Goal: Task Accomplishment & Management: Complete application form

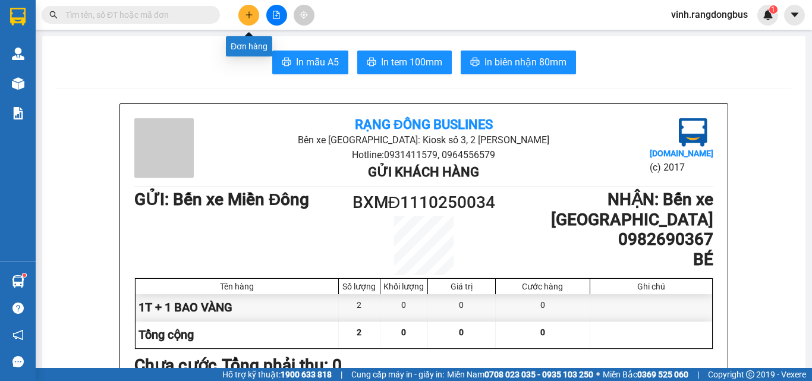
click at [251, 6] on button at bounding box center [248, 15] width 21 height 21
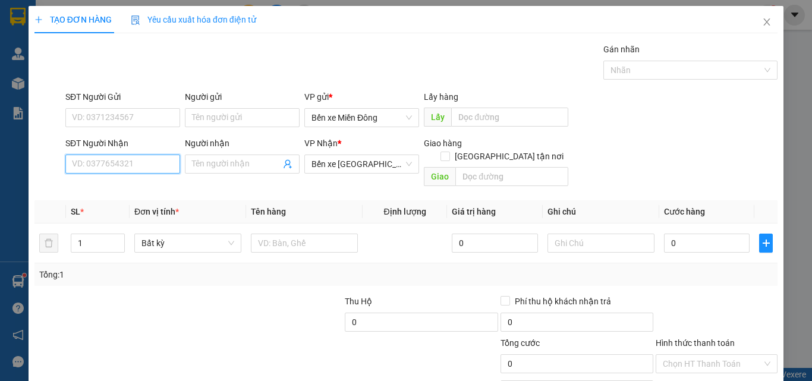
click at [127, 170] on input "SĐT Người Nhận" at bounding box center [122, 164] width 115 height 19
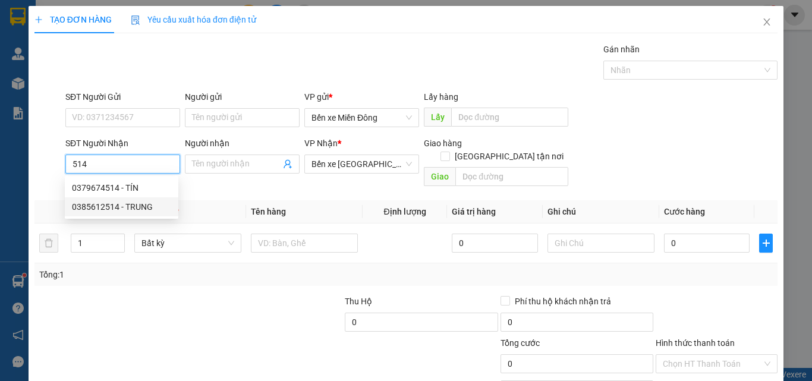
click at [121, 199] on div "0385612514 - TRUNG" at bounding box center [122, 206] width 114 height 19
type input "0385612514"
type input "TRUNG"
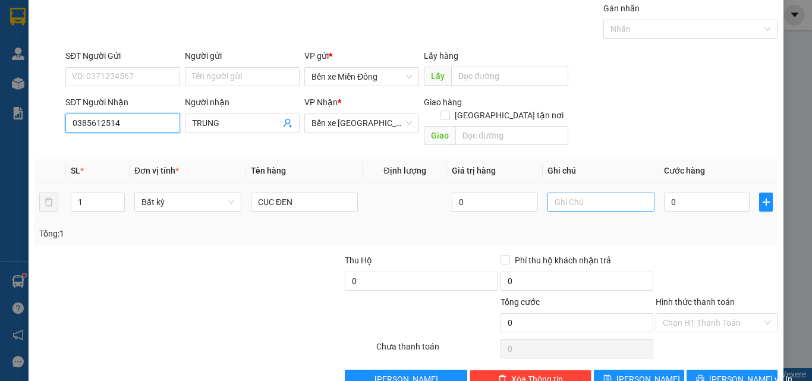
scroll to position [59, 0]
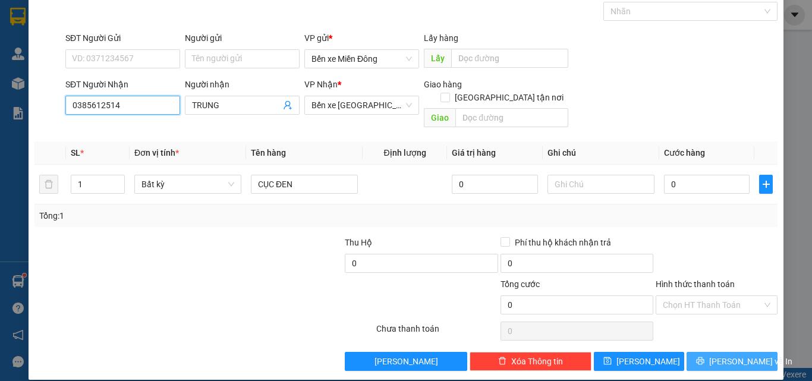
type input "0385612514"
click at [738, 355] on span "[PERSON_NAME] và In" at bounding box center [750, 361] width 83 height 13
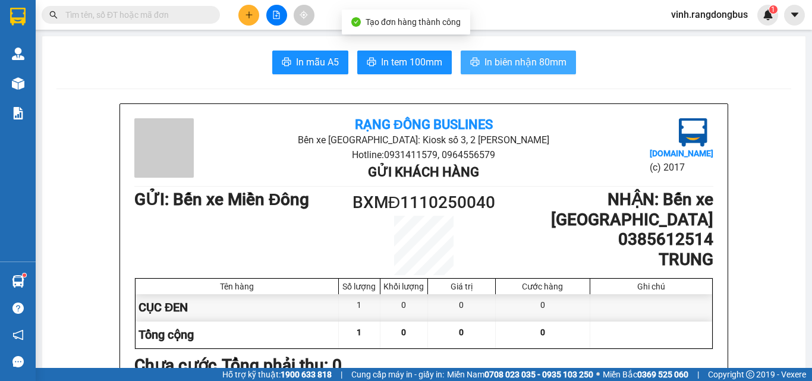
click at [484, 59] on span "In biên nhận 80mm" at bounding box center [525, 62] width 82 height 15
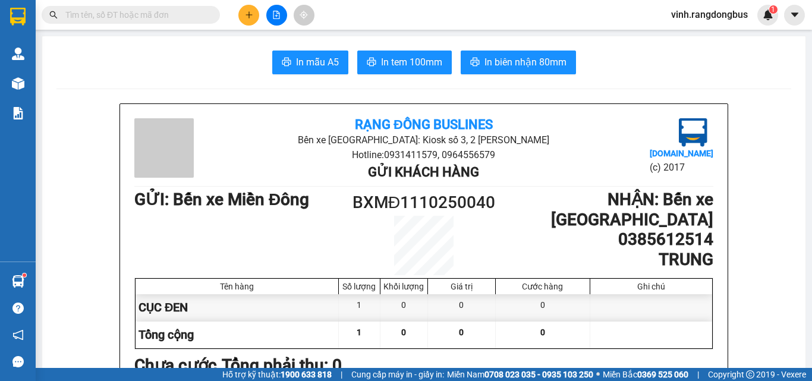
click at [18, 86] on img at bounding box center [18, 83] width 12 height 12
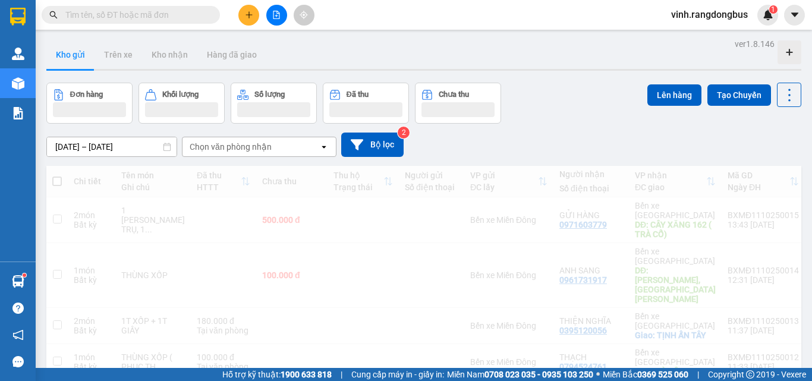
click at [18, 86] on img at bounding box center [18, 83] width 12 height 12
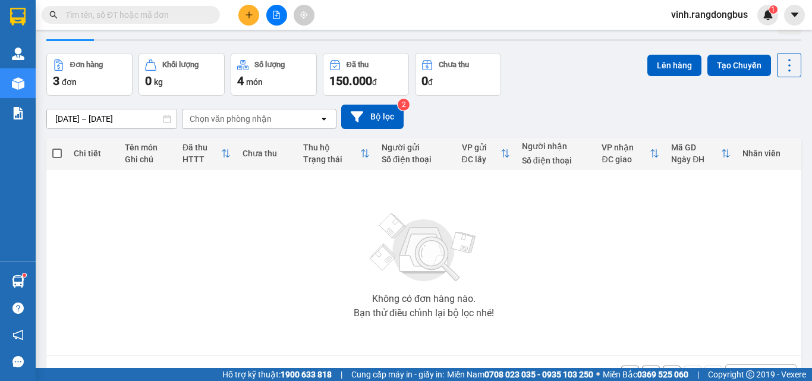
scroll to position [66, 0]
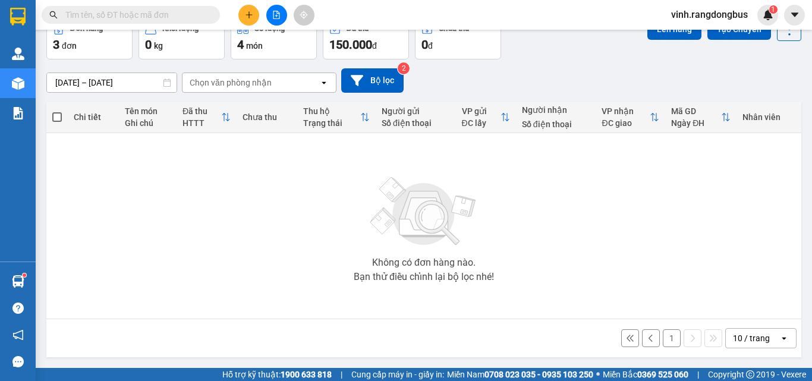
click at [663, 332] on button "1" at bounding box center [672, 338] width 18 height 18
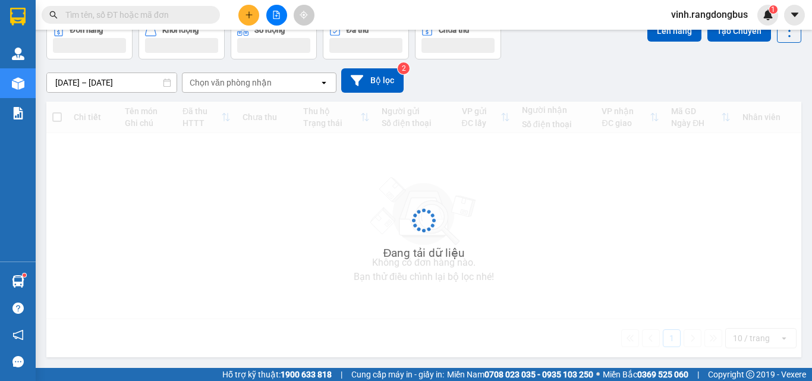
scroll to position [55, 0]
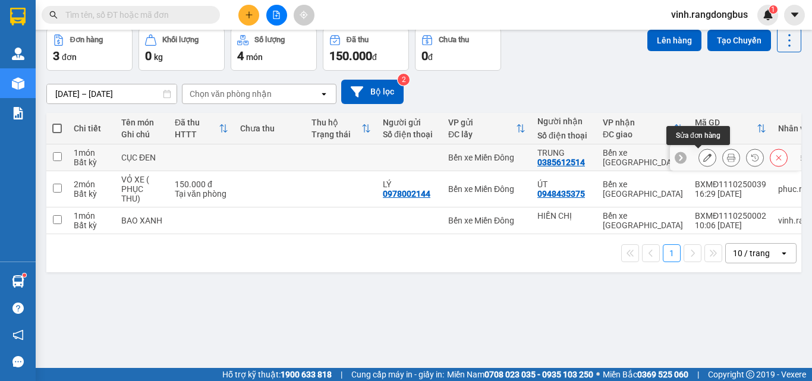
click at [703, 155] on icon at bounding box center [707, 157] width 8 height 8
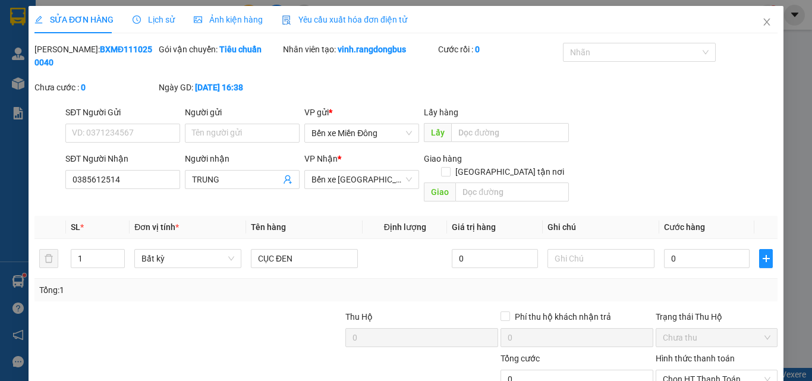
type input "0385612514"
type input "TRUNG"
type input "0"
click at [296, 249] on input "CỤC ĐEN" at bounding box center [304, 258] width 107 height 19
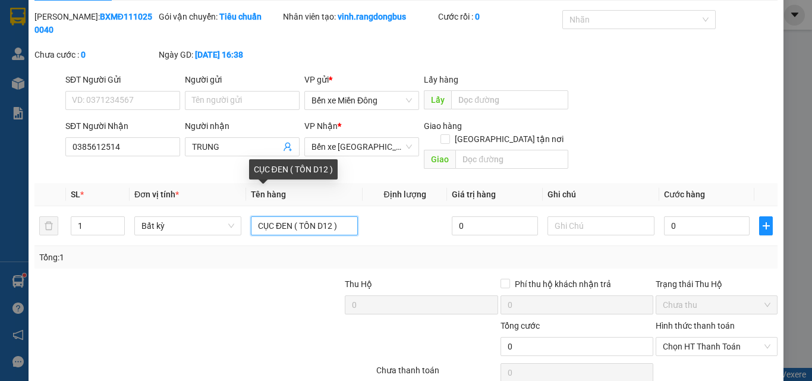
scroll to position [61, 0]
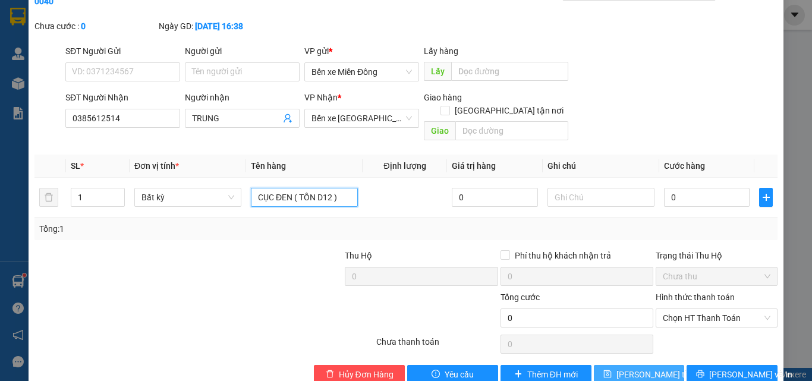
type input "CỤC ĐEN ( TỒN D12 )"
click at [616, 368] on span "[PERSON_NAME] thay đổi" at bounding box center [663, 374] width 95 height 13
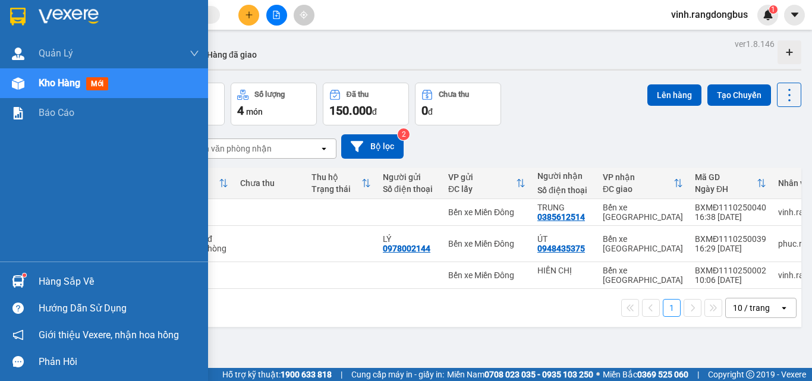
click at [22, 89] on img at bounding box center [18, 83] width 12 height 12
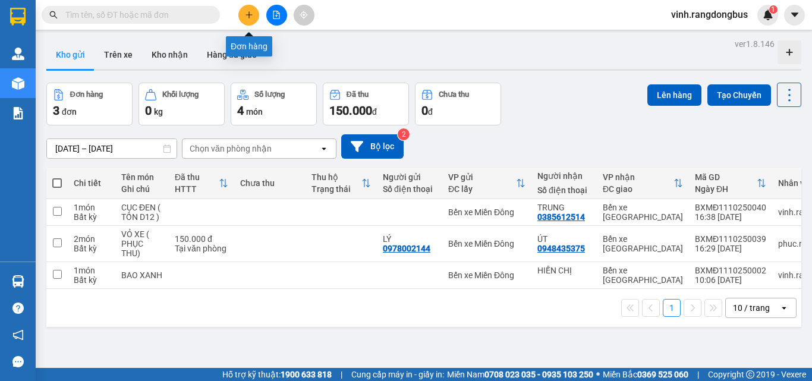
click at [246, 18] on icon "plus" at bounding box center [249, 15] width 8 height 8
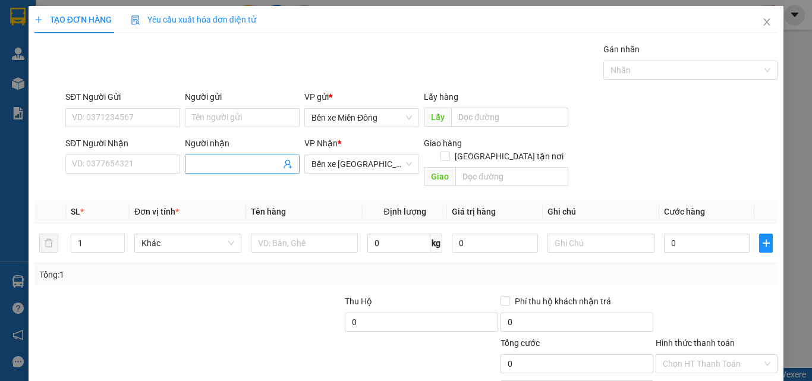
click at [229, 165] on input "Người nhận" at bounding box center [236, 164] width 89 height 13
type input "MINH HIỀN"
click at [345, 234] on input "text" at bounding box center [304, 243] width 107 height 19
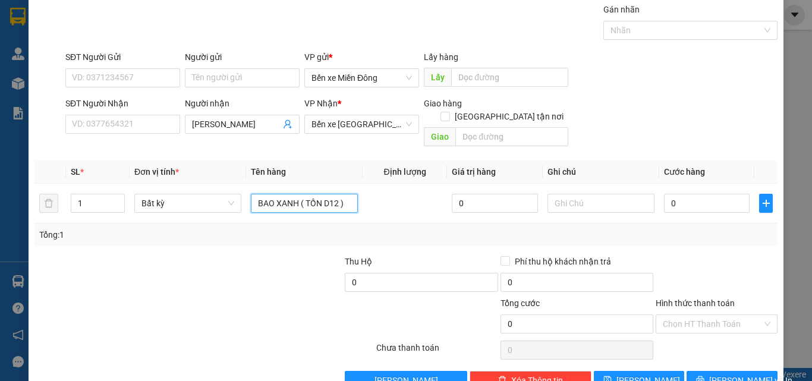
scroll to position [59, 0]
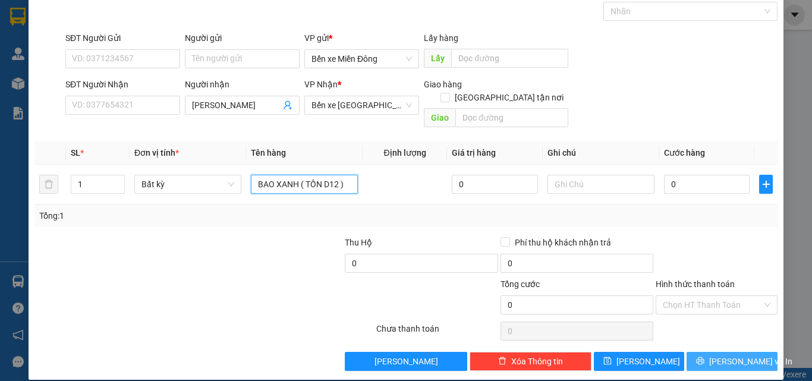
type input "BAO XANH ( TỒN D12 )"
click at [711, 352] on button "[PERSON_NAME] và In" at bounding box center [732, 361] width 91 height 19
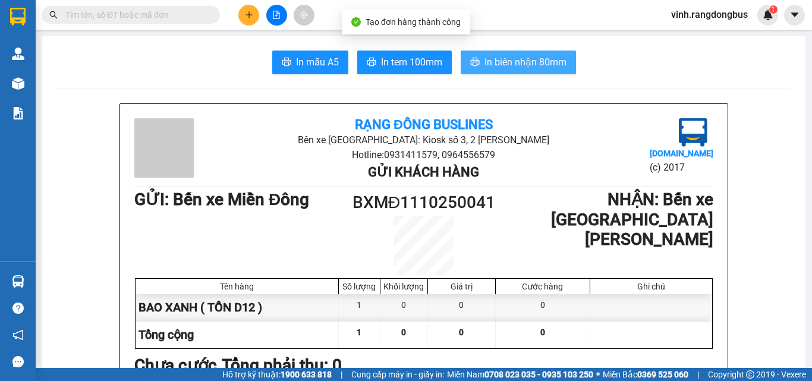
click at [507, 58] on span "In biên nhận 80mm" at bounding box center [525, 62] width 82 height 15
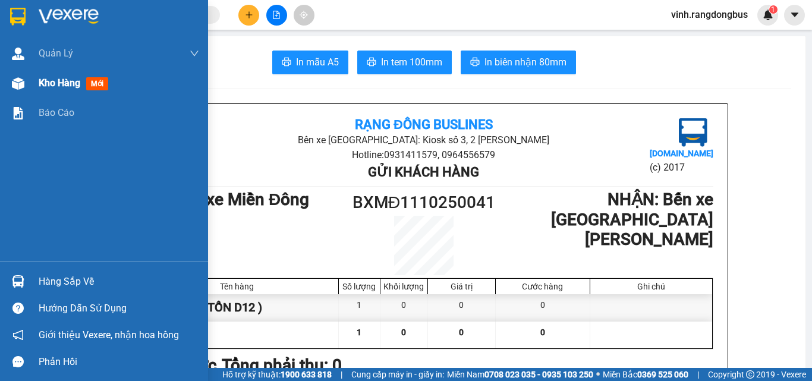
click at [54, 77] on span "Kho hàng" at bounding box center [60, 82] width 42 height 11
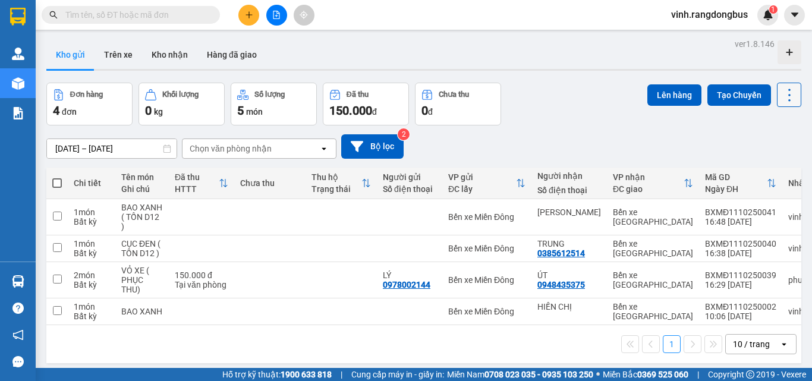
click at [788, 96] on icon at bounding box center [789, 95] width 17 height 17
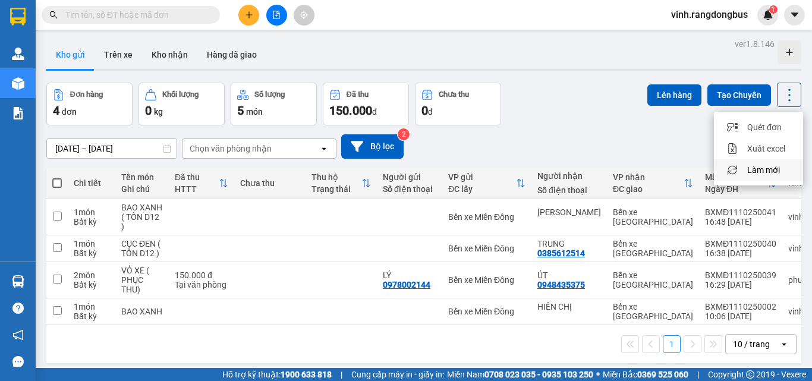
click at [764, 171] on span "Làm mới" at bounding box center [763, 170] width 33 height 12
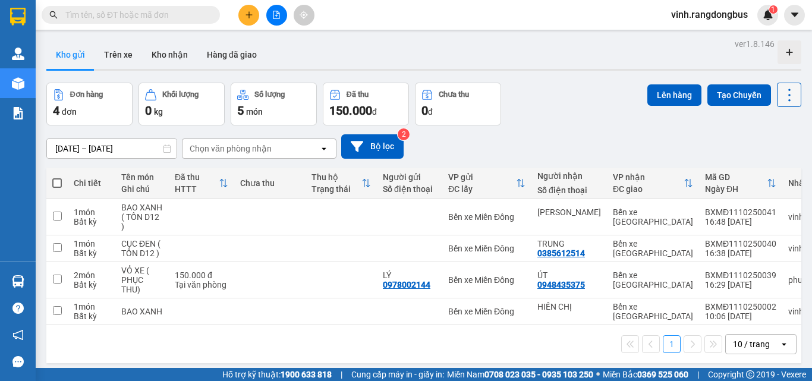
click at [783, 85] on button at bounding box center [789, 95] width 24 height 24
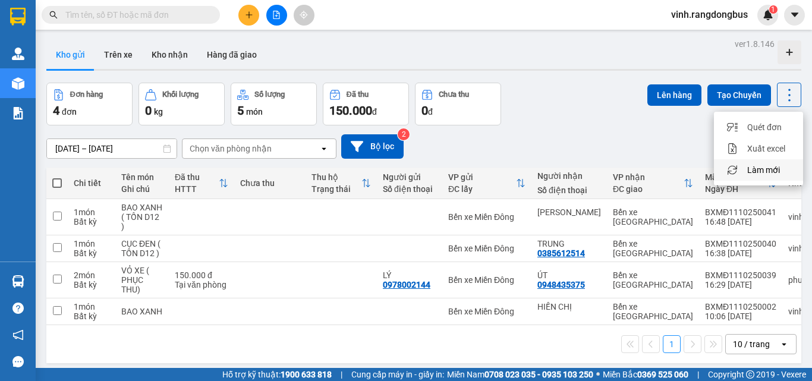
click at [765, 168] on span "Làm mới" at bounding box center [763, 170] width 33 height 12
